Goal: Task Accomplishment & Management: Complete application form

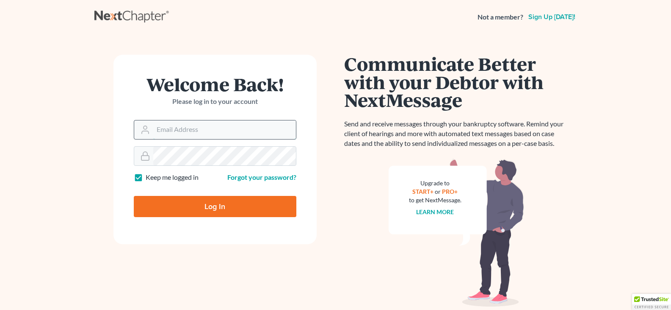
click at [197, 137] on input "Email Address" at bounding box center [224, 129] width 143 height 19
type input "[EMAIL_ADDRESS][DOMAIN_NAME]"
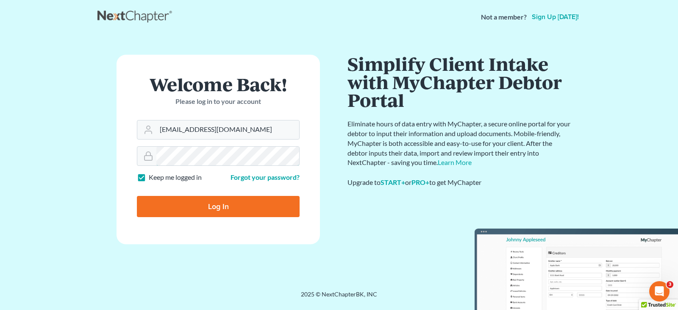
click at [137, 196] on input "Log In" at bounding box center [218, 206] width 163 height 21
type input "Thinking..."
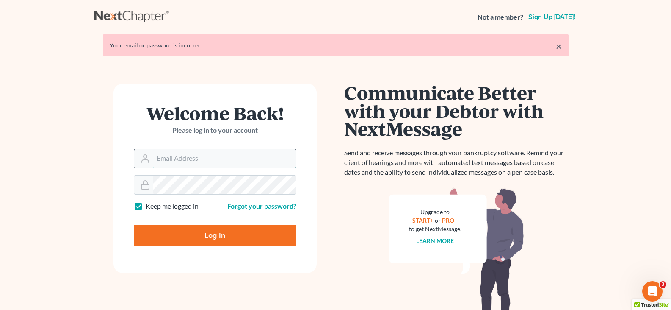
click at [197, 159] on input "Email Address" at bounding box center [224, 158] width 143 height 19
type input "[EMAIL_ADDRESS][DOMAIN_NAME]"
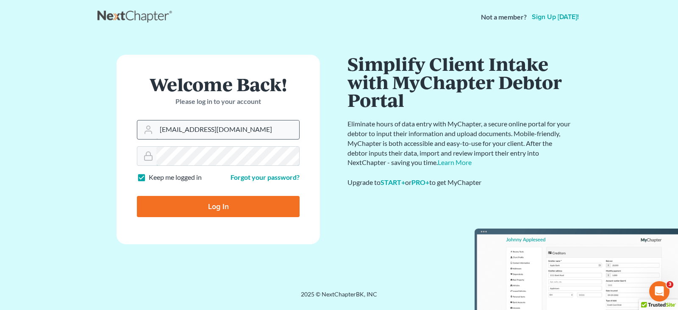
click at [137, 196] on input "Log In" at bounding box center [218, 206] width 163 height 21
type input "Thinking..."
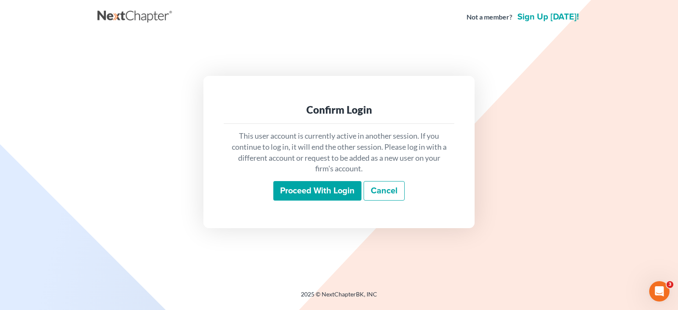
click at [309, 188] on input "Proceed with login" at bounding box center [317, 190] width 88 height 19
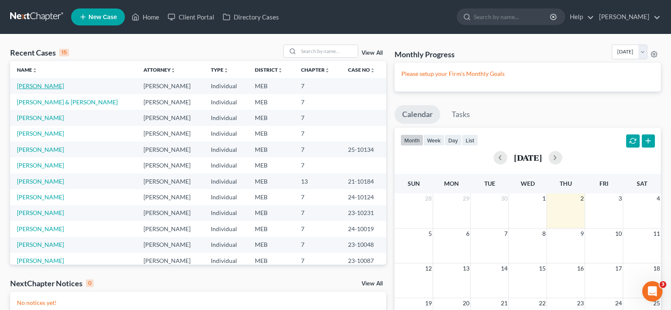
click at [36, 84] on link "Wilson, Brett" at bounding box center [40, 85] width 47 height 7
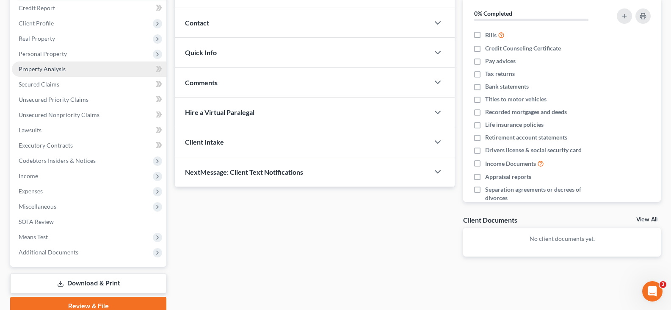
scroll to position [127, 0]
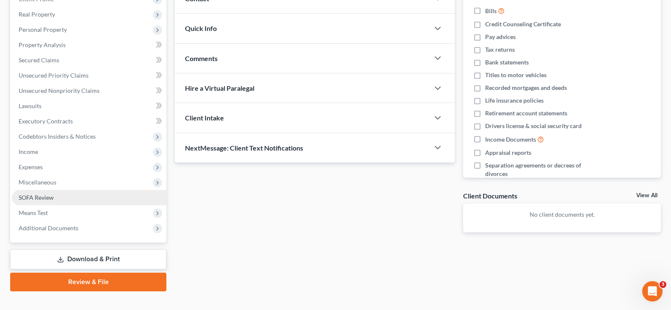
click at [66, 200] on link "SOFA Review" at bounding box center [89, 197] width 155 height 15
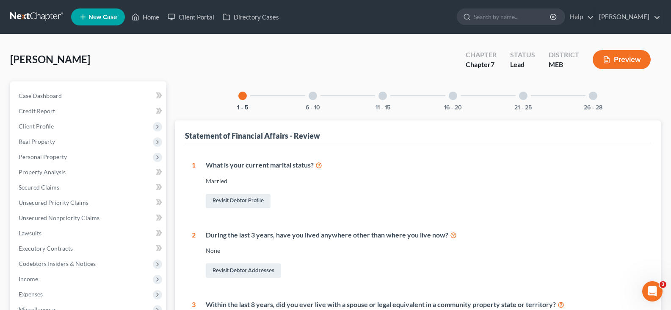
click at [455, 94] on div at bounding box center [453, 95] width 8 height 8
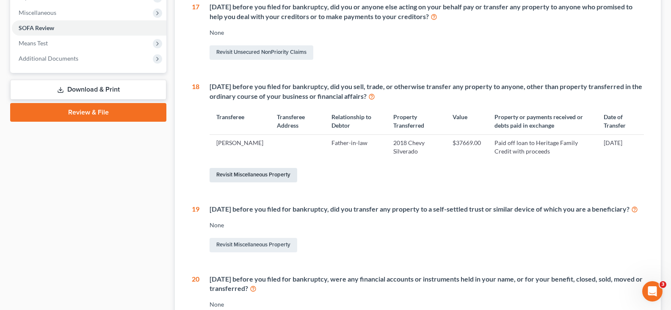
click at [236, 182] on link "Revisit Miscellaneous Property" at bounding box center [254, 175] width 88 height 14
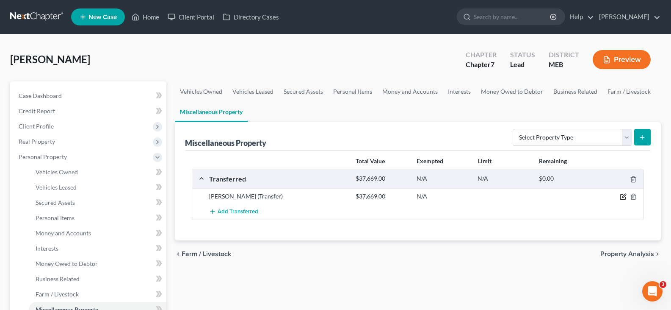
click at [624, 194] on icon "button" at bounding box center [623, 196] width 7 height 7
select select "Ordinary (within 2 years)"
select select "20"
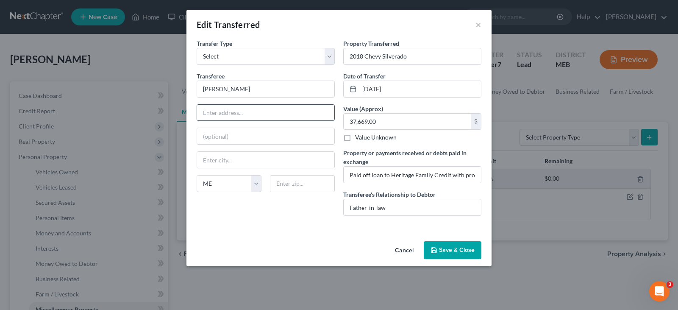
click at [251, 115] on input "text" at bounding box center [265, 113] width 137 height 16
type input "1340 Presque Isle Road"
type input "Caribou"
type input "04736"
click at [431, 58] on input "2018 Chevy Silverado" at bounding box center [411, 56] width 137 height 16
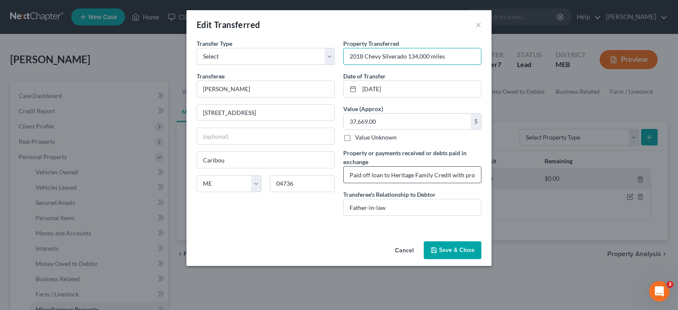
type input "2018 Chevy Silverado 134,000 miles"
click at [362, 176] on input "Paid off loan to Heritage Family Credit with proceeds" at bounding box center [411, 174] width 137 height 16
click at [443, 180] on input "Paid debt to Heritage Family Credit with proceeds" at bounding box center [411, 174] width 137 height 16
type input "Paid debt to Heritage Family Credit Union in the amount of $37,669 secured by 2…"
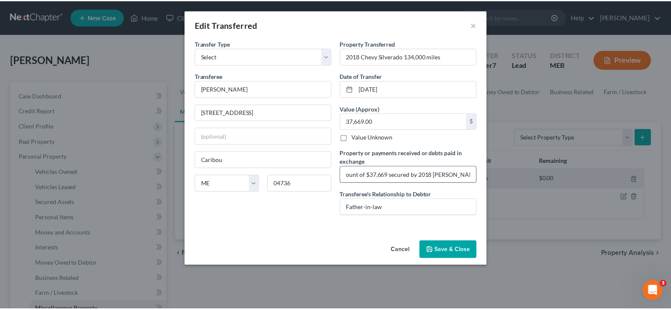
scroll to position [0, 0]
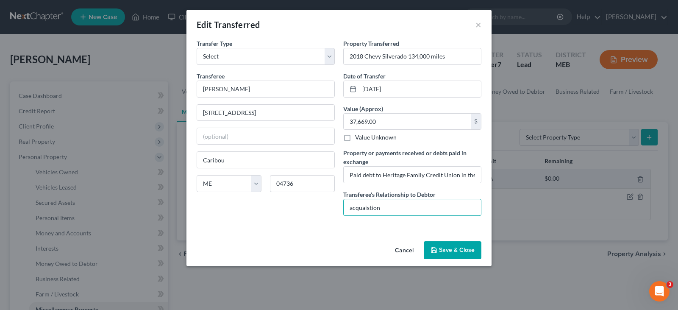
type input "acquaistion"
click at [466, 253] on button "Save & Close" at bounding box center [452, 250] width 58 height 18
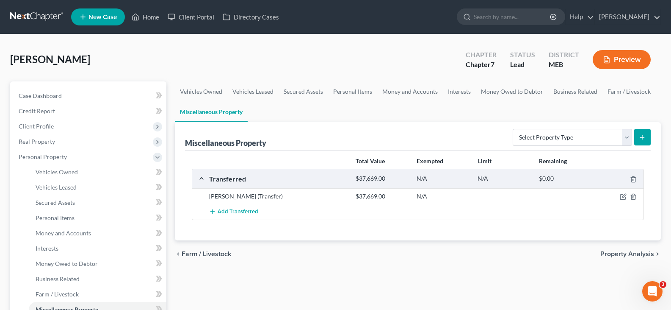
click at [619, 196] on div at bounding box center [620, 196] width 49 height 8
click at [622, 197] on icon "button" at bounding box center [623, 196] width 7 height 7
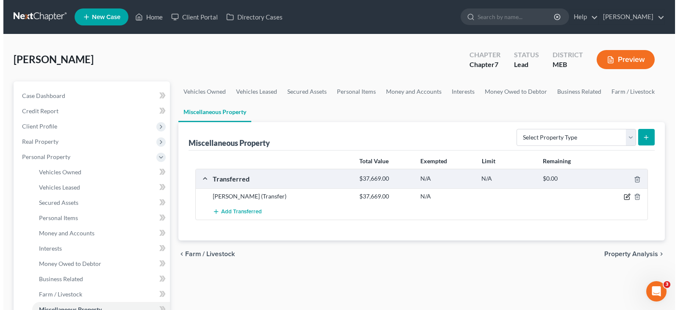
select select "Ordinary (within 2 years)"
select select "20"
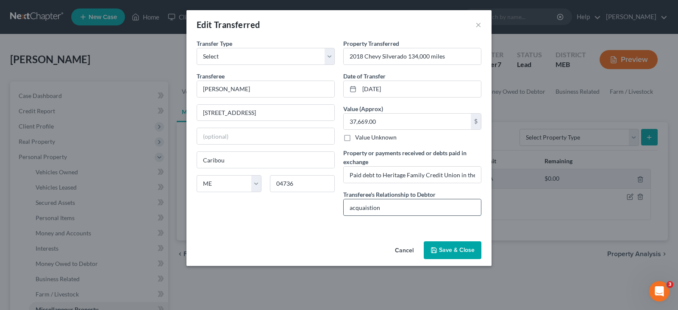
click at [385, 209] on input "acquaistion" at bounding box center [411, 207] width 137 height 16
click at [351, 208] on input "acquaistion" at bounding box center [411, 207] width 137 height 16
click at [398, 210] on input "Acquaistion" at bounding box center [411, 207] width 137 height 16
drag, startPoint x: 387, startPoint y: 209, endPoint x: 290, endPoint y: 217, distance: 96.9
click at [290, 217] on div "Transfer Type * Select Ordinary (within 2 years) Within 10 Years Transferee * N…" at bounding box center [338, 130] width 293 height 183
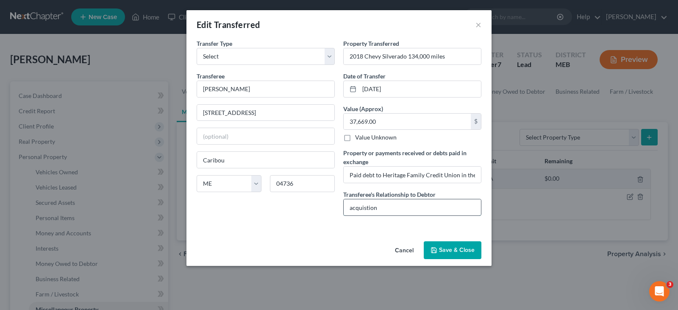
click at [382, 208] on input "acquistion" at bounding box center [411, 207] width 137 height 16
type input "acquisition"
click at [448, 252] on button "Save & Close" at bounding box center [452, 250] width 58 height 18
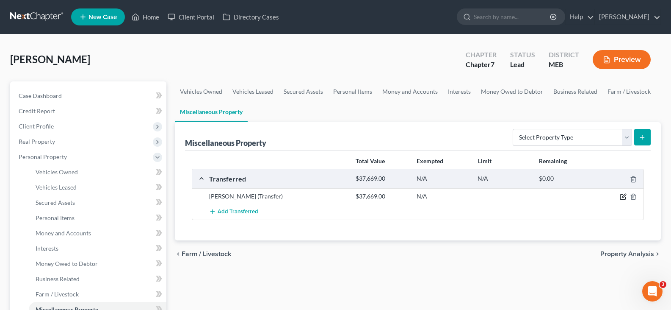
click at [621, 196] on icon "button" at bounding box center [623, 196] width 7 height 7
select select "Ordinary (within 2 years)"
select select "20"
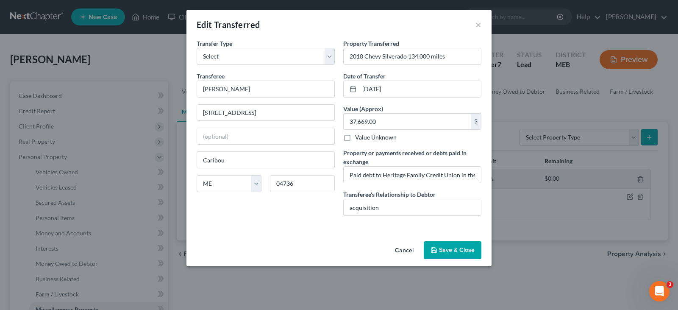
click at [482, 25] on div "Edit Transferred ×" at bounding box center [338, 24] width 305 height 29
click at [479, 23] on button "×" at bounding box center [478, 24] width 6 height 10
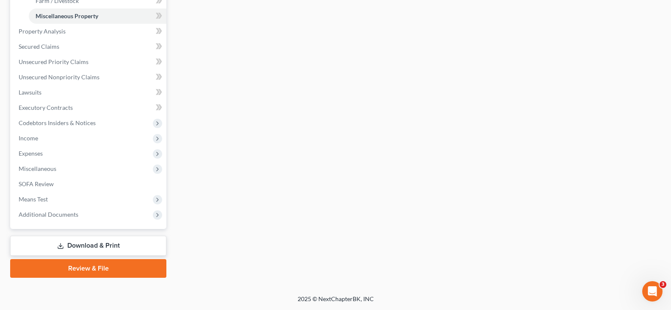
click at [74, 243] on link "Download & Print" at bounding box center [88, 245] width 156 height 20
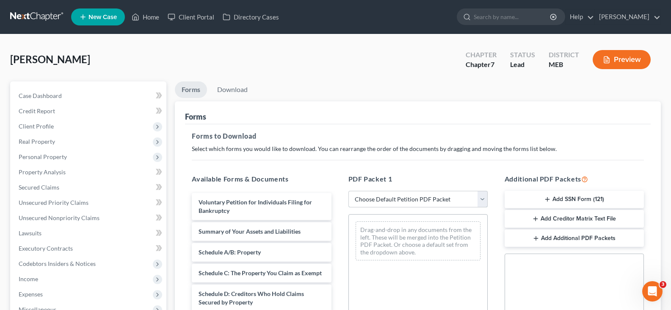
click at [394, 199] on select "Choose Default Petition PDF Packet Complete Bankruptcy Petition (all forms and …" at bounding box center [418, 199] width 139 height 17
select select "2"
click at [349, 191] on select "Choose Default Petition PDF Packet Complete Bankruptcy Petition (all forms and …" at bounding box center [418, 199] width 139 height 17
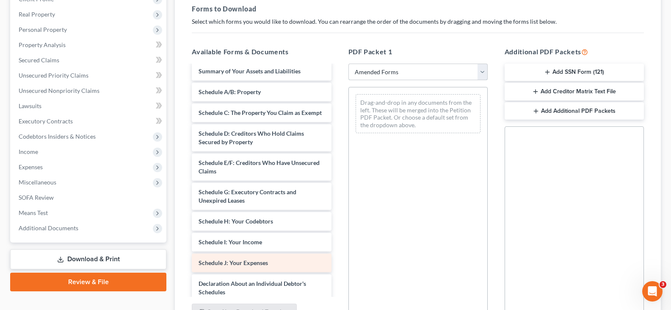
scroll to position [169, 0]
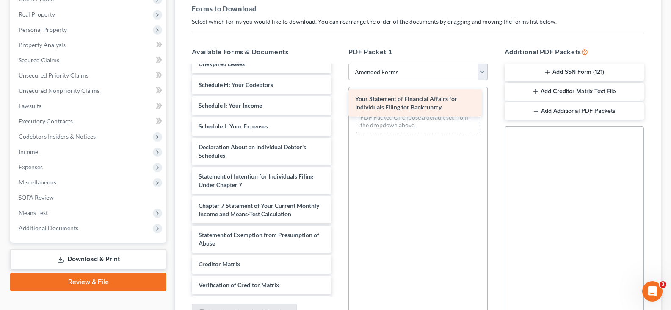
drag, startPoint x: 240, startPoint y: 194, endPoint x: 397, endPoint y: 108, distance: 178.7
click at [338, 108] on div "Your Statement of Financial Affairs for Individuals Filing for Bankruptcy Volun…" at bounding box center [261, 120] width 153 height 448
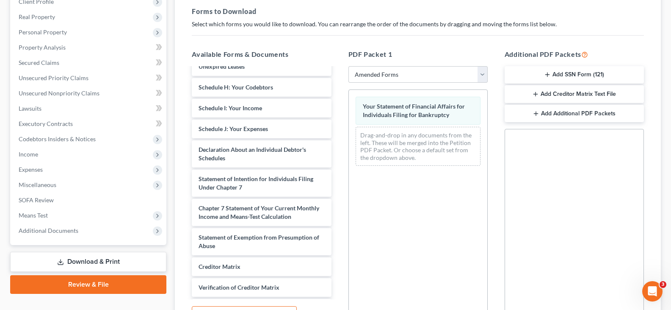
scroll to position [42, 0]
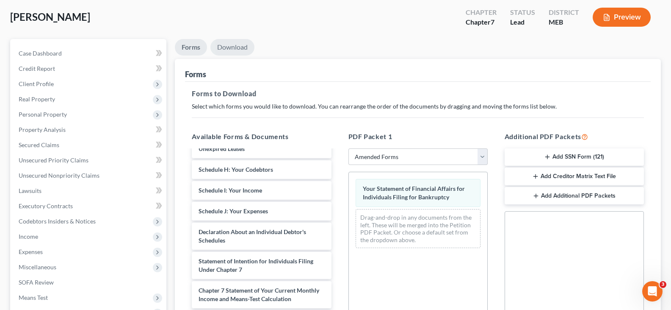
click at [246, 49] on link "Download" at bounding box center [232, 47] width 44 height 17
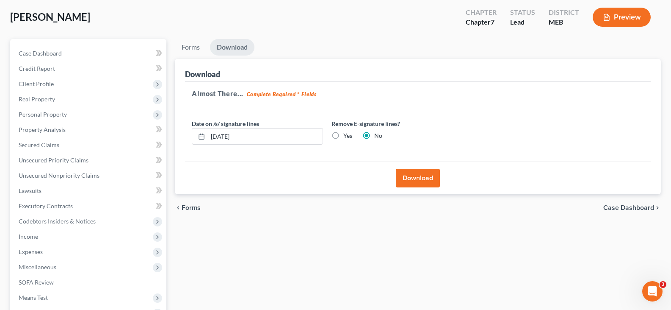
click at [343, 136] on label "Yes" at bounding box center [347, 135] width 9 height 8
click at [347, 136] on input "Yes" at bounding box center [350, 134] width 6 height 6
radio input "true"
radio input "false"
click at [417, 174] on button "Download" at bounding box center [418, 178] width 44 height 19
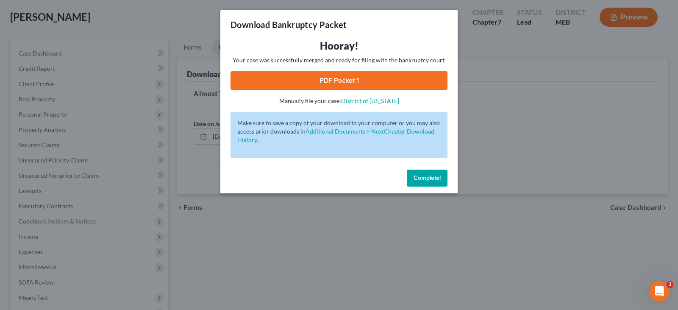
click at [354, 82] on link "PDF Packet 1" at bounding box center [338, 80] width 217 height 19
click at [359, 86] on link "PDF Packet 1" at bounding box center [338, 80] width 217 height 19
click at [427, 168] on div "Complete!" at bounding box center [338, 179] width 237 height 27
click at [425, 179] on span "Complete!" at bounding box center [426, 177] width 27 height 7
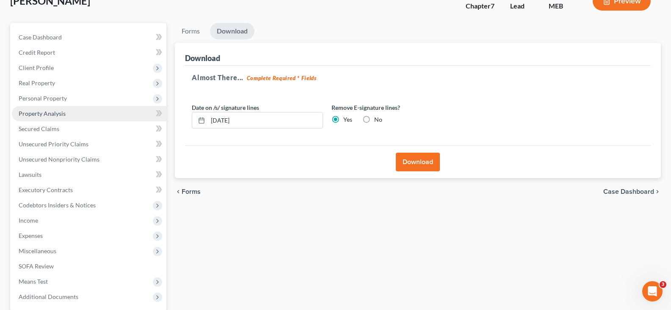
scroll to position [0, 0]
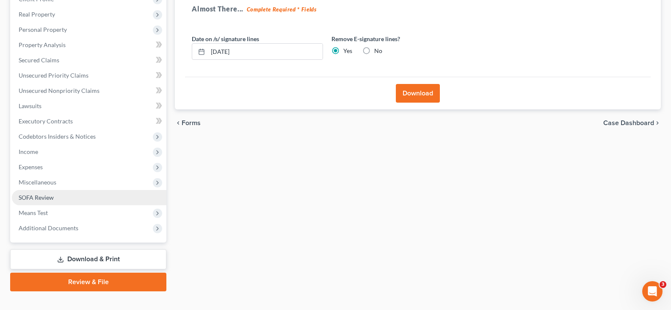
click at [47, 196] on span "SOFA Review" at bounding box center [36, 197] width 35 height 7
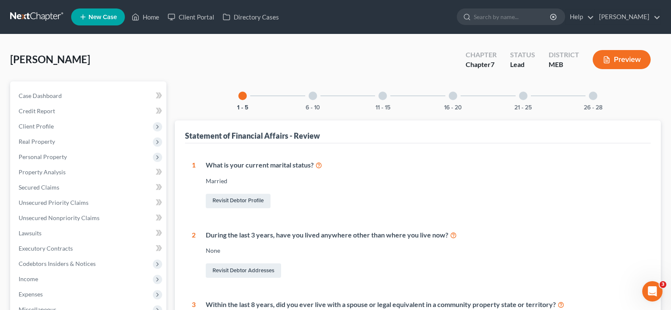
click at [460, 99] on div "16 - 20" at bounding box center [453, 95] width 29 height 29
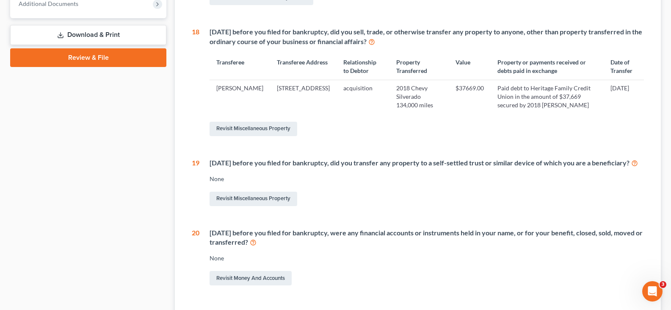
scroll to position [339, 0]
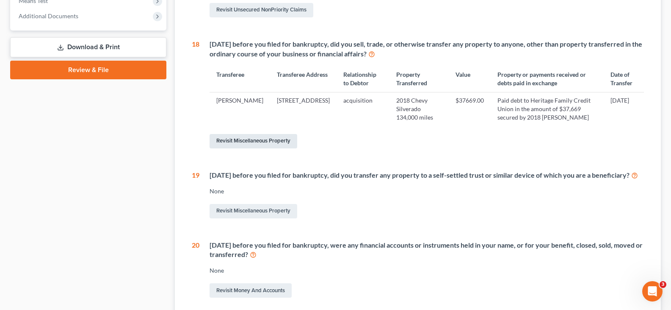
click at [277, 148] on link "Revisit Miscellaneous Property" at bounding box center [254, 141] width 88 height 14
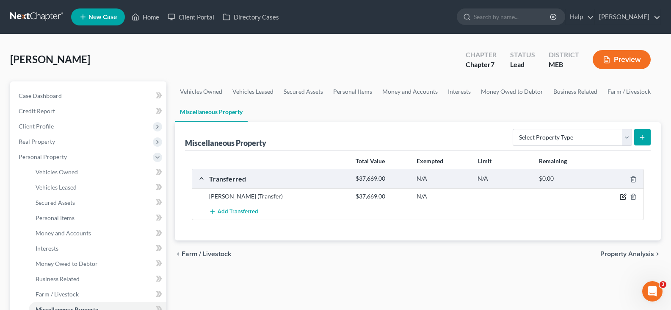
click at [623, 197] on icon "button" at bounding box center [623, 196] width 7 height 7
select select "Ordinary (within 2 years)"
select select "20"
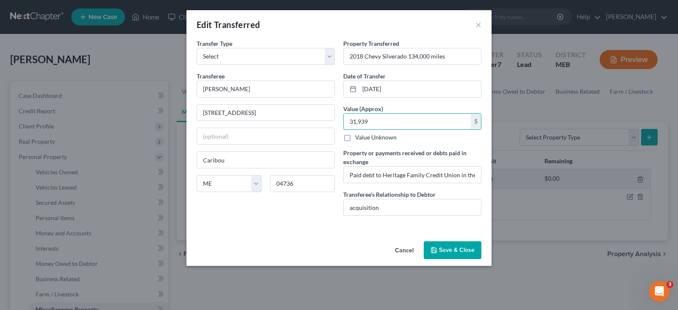
type input "31,939"
click at [469, 235] on div "An exemption set must first be selected from the Filing Information section. Tr…" at bounding box center [338, 138] width 305 height 199
click at [455, 250] on button "Save & Close" at bounding box center [452, 250] width 58 height 18
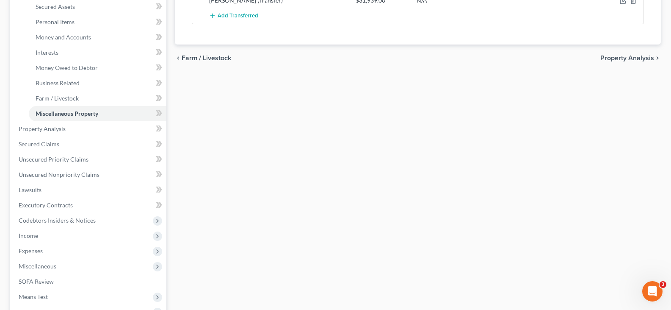
scroll to position [293, 0]
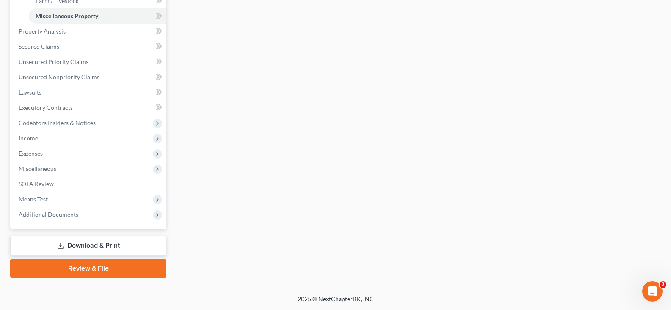
click at [96, 249] on link "Download & Print" at bounding box center [88, 245] width 156 height 20
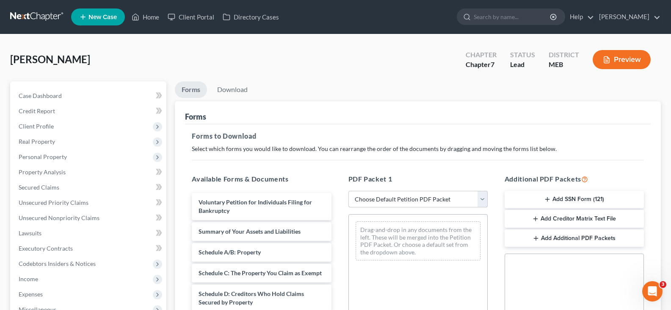
click at [423, 196] on select "Choose Default Petition PDF Packet Complete Bankruptcy Petition (all forms and …" at bounding box center [418, 199] width 139 height 17
select select "2"
click at [349, 191] on select "Choose Default Petition PDF Packet Complete Bankruptcy Petition (all forms and …" at bounding box center [418, 199] width 139 height 17
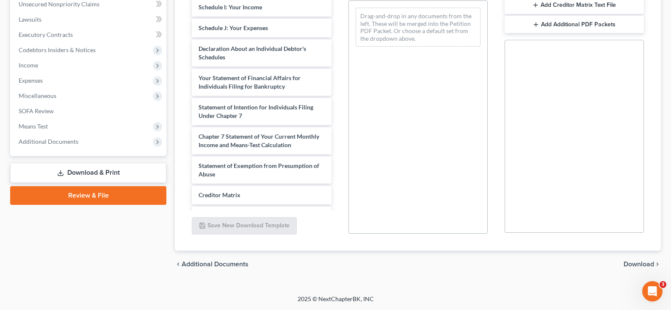
scroll to position [212, 0]
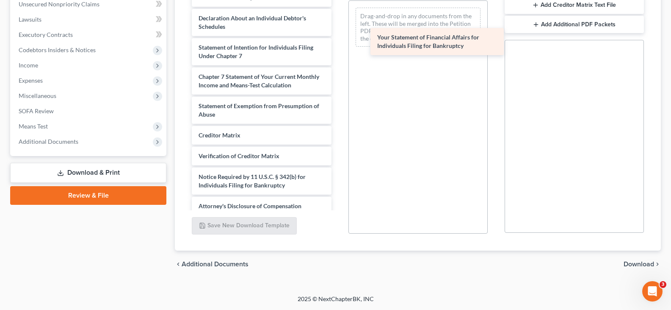
drag, startPoint x: 226, startPoint y: 60, endPoint x: 405, endPoint y: 41, distance: 179.7
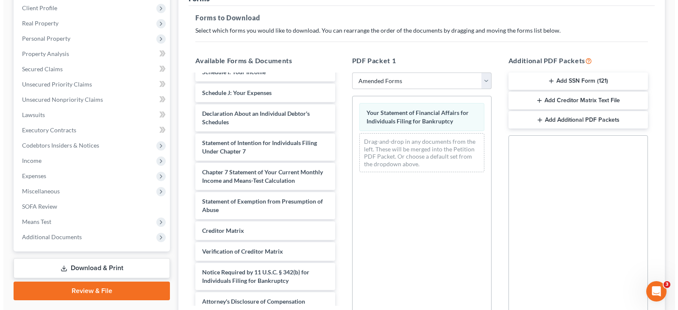
scroll to position [2, 0]
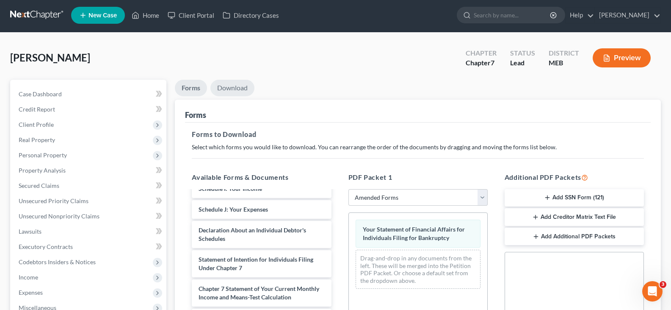
click at [235, 89] on link "Download" at bounding box center [232, 88] width 44 height 17
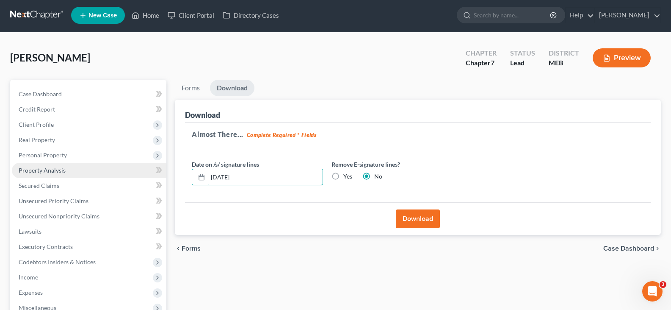
drag, startPoint x: 277, startPoint y: 180, endPoint x: 112, endPoint y: 166, distance: 165.3
click at [112, 166] on div "Petition Navigation Case Dashboard Payments Invoices Payments Payments Credit R…" at bounding box center [335, 248] width 659 height 337
click at [343, 176] on label "Yes" at bounding box center [347, 176] width 9 height 8
click at [347, 176] on input "Yes" at bounding box center [350, 175] width 6 height 6
radio input "true"
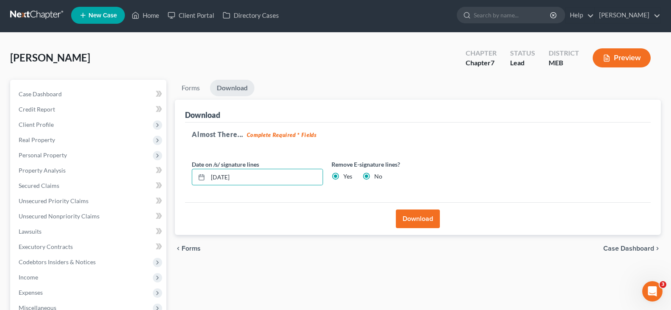
radio input "false"
click at [429, 220] on button "Download" at bounding box center [418, 218] width 44 height 19
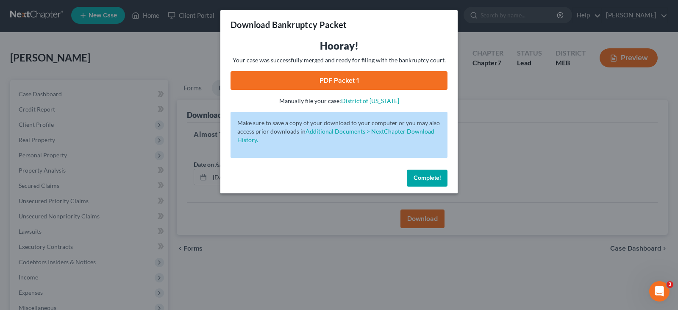
click at [372, 80] on link "PDF Packet 1" at bounding box center [338, 80] width 217 height 19
